Goal: Task Accomplishment & Management: Use online tool/utility

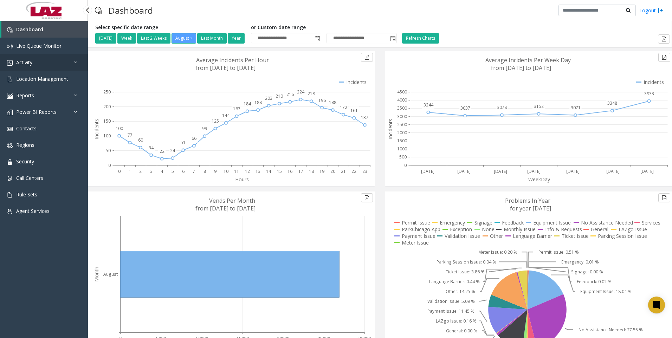
click at [33, 61] on link "Activity" at bounding box center [44, 62] width 88 height 17
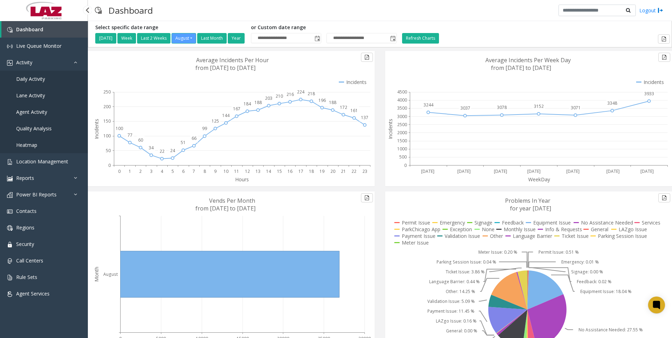
click at [33, 75] on link "Daily Activity" at bounding box center [44, 79] width 88 height 17
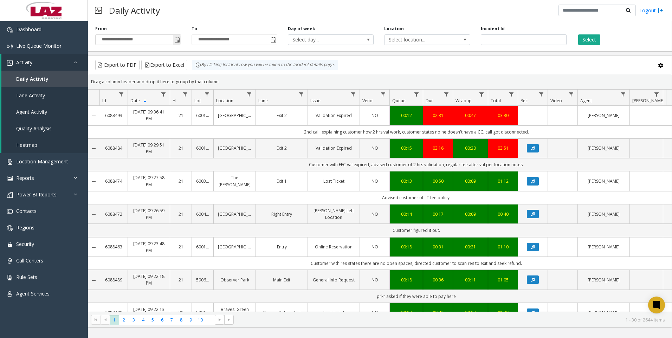
click at [177, 40] on span "Toggle popup" at bounding box center [177, 40] width 6 height 6
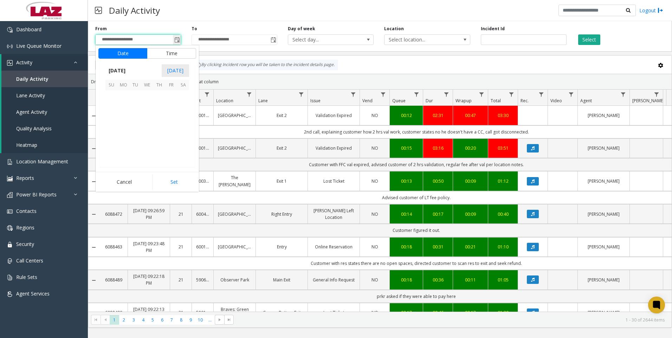
scroll to position [126100, 0]
click at [170, 55] on button "Time" at bounding box center [171, 53] width 49 height 11
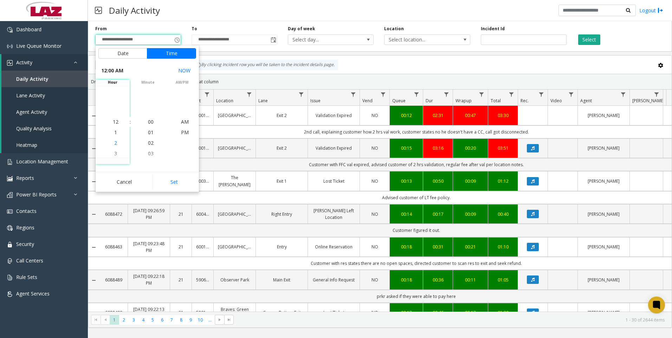
click at [114, 143] on span "2" at bounding box center [115, 143] width 3 height 7
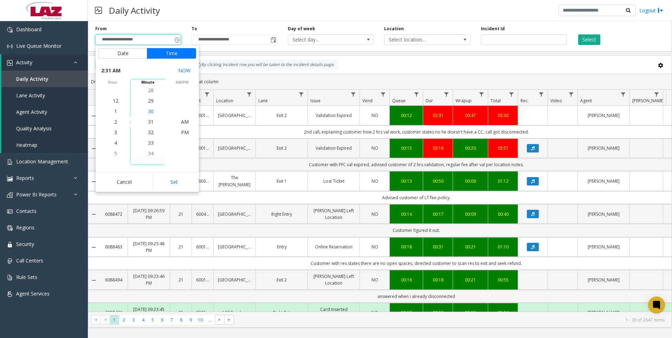
click at [148, 110] on span "30" at bounding box center [151, 111] width 6 height 7
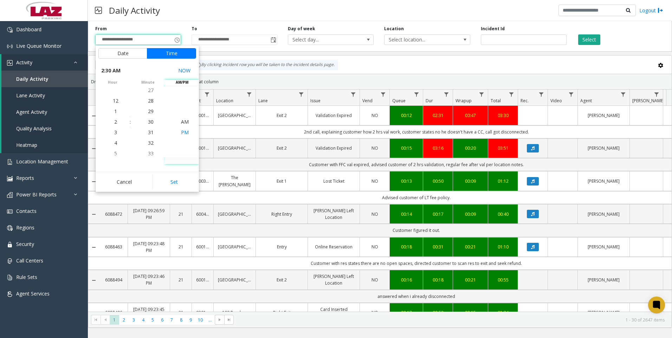
click at [182, 130] on span "PM" at bounding box center [185, 132] width 8 height 7
click at [177, 181] on button "Set" at bounding box center [174, 181] width 44 height 15
type input "**********"
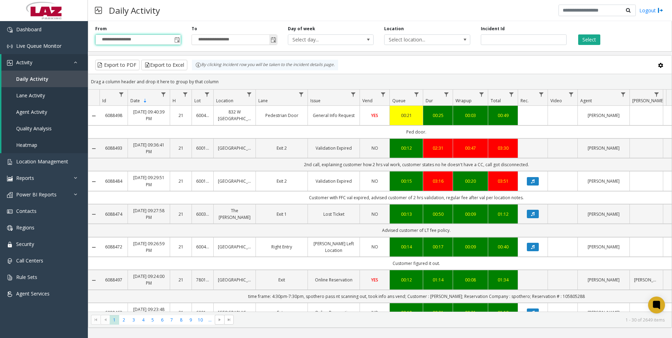
click at [275, 41] on span "Toggle popup" at bounding box center [274, 40] width 6 height 6
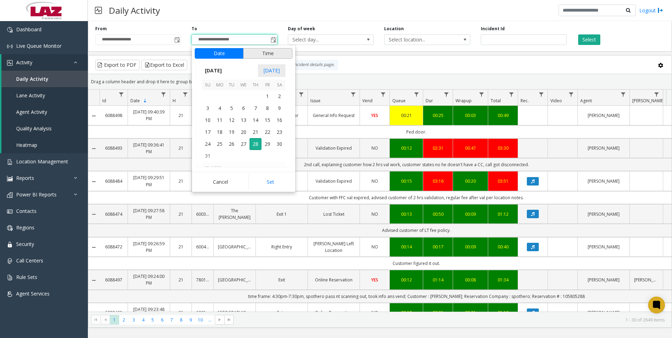
click at [265, 53] on button "Time" at bounding box center [267, 53] width 49 height 11
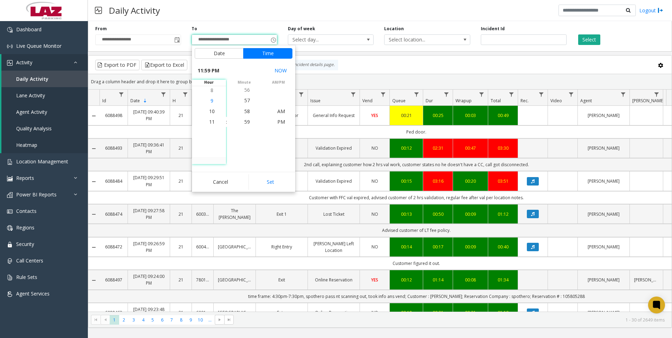
click at [211, 100] on span "9" at bounding box center [212, 100] width 3 height 7
click at [245, 123] on span "30" at bounding box center [247, 121] width 6 height 7
click at [280, 121] on span "PM" at bounding box center [281, 121] width 8 height 7
click at [271, 183] on button "Set" at bounding box center [271, 181] width 44 height 15
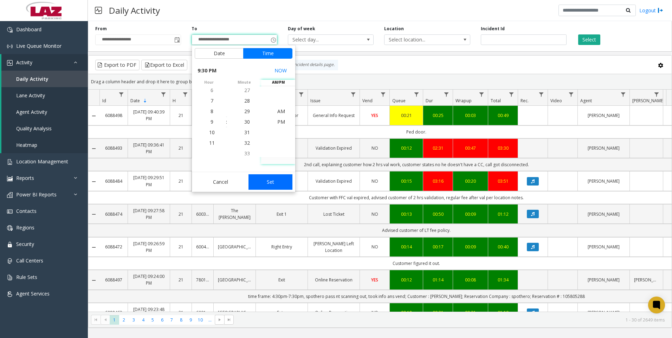
type input "**********"
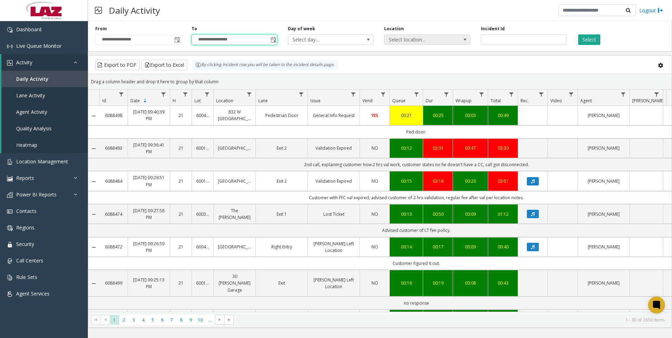
click at [412, 39] on span "Select location..." at bounding box center [419, 40] width 68 height 10
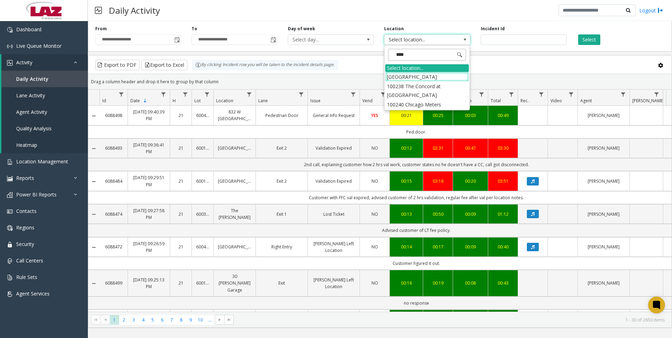
type input "*****"
click at [394, 76] on li "100240 Chicago Meters" at bounding box center [427, 76] width 84 height 9
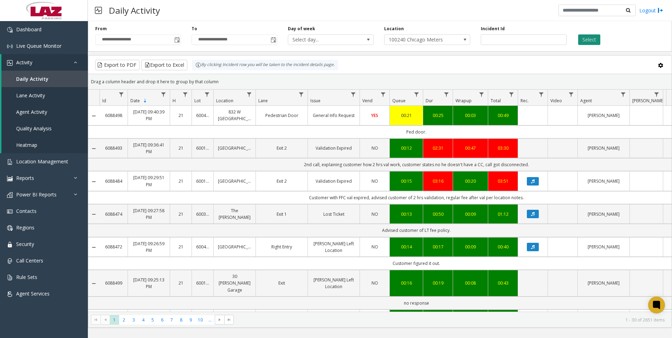
click at [588, 38] on button "Select" at bounding box center [589, 39] width 22 height 11
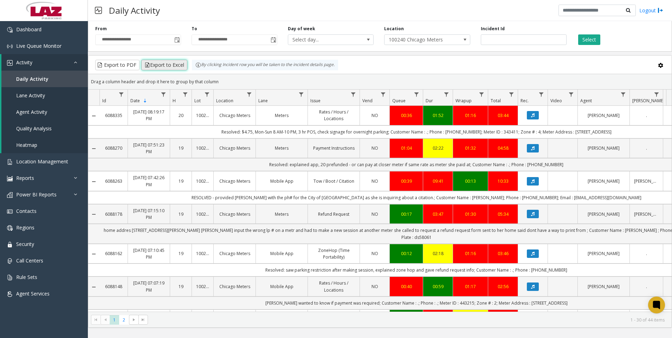
click at [171, 65] on button "Export to Excel" at bounding box center [164, 65] width 46 height 11
